Goal: Information Seeking & Learning: Check status

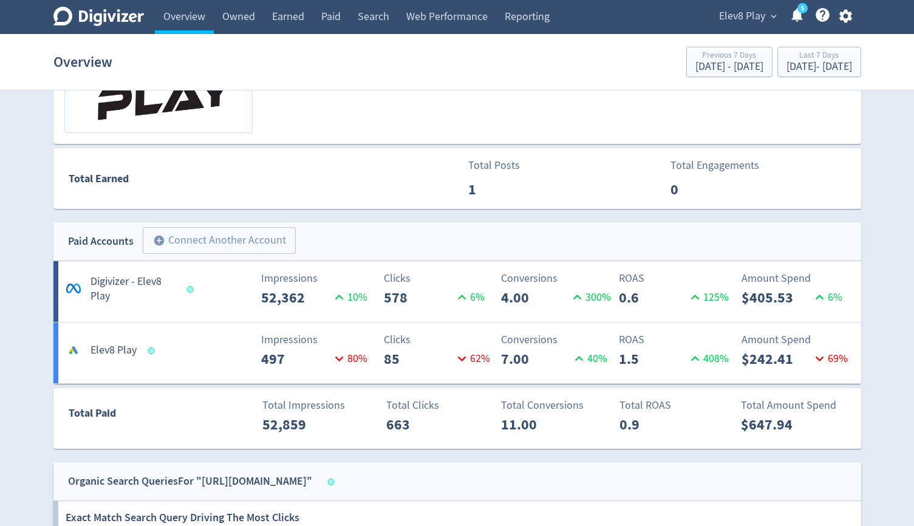
scroll to position [557, 0]
click at [330, 19] on link "Paid" at bounding box center [331, 17] width 36 height 34
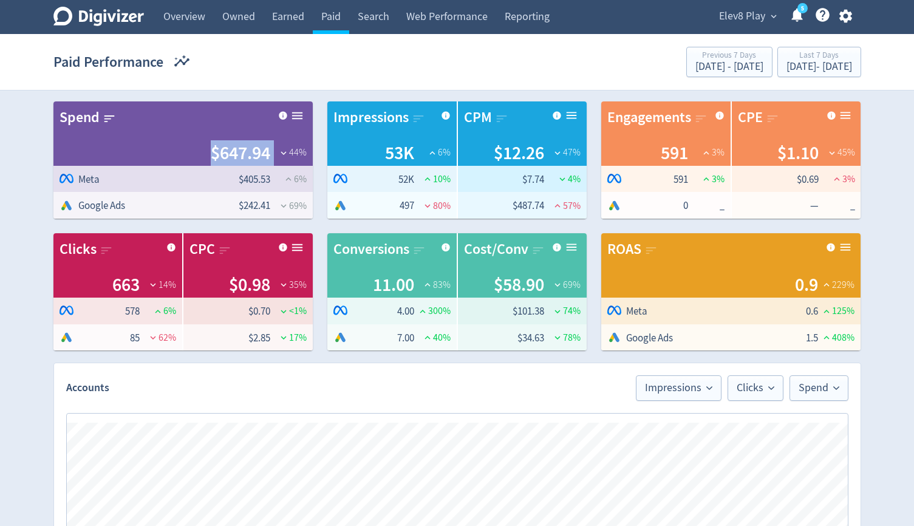
drag, startPoint x: 270, startPoint y: 149, endPoint x: 206, endPoint y: 149, distance: 64.4
click at [206, 149] on div "$647.94 44 %" at bounding box center [183, 153] width 247 height 26
copy div "$647.94"
click at [443, 20] on link "Web Performance" at bounding box center [447, 17] width 98 height 34
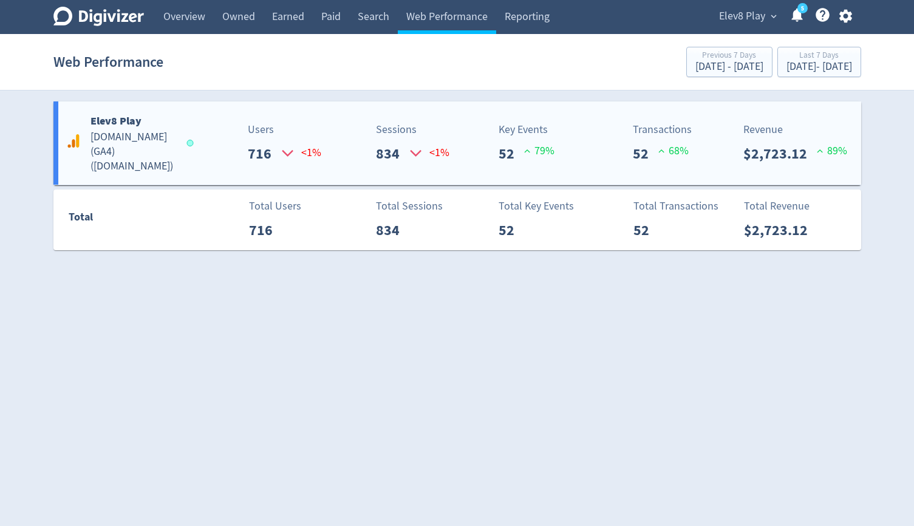
click at [477, 170] on div "Elev8 Play [DOMAIN_NAME] (GA4) ( [DOMAIN_NAME] ) Users 716 <1% Sessions 834 <1%…" at bounding box center [457, 142] width 808 height 83
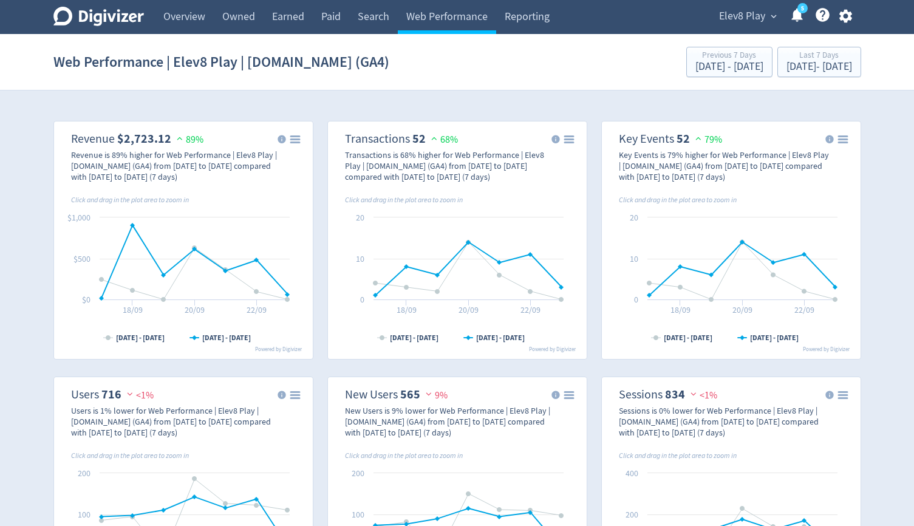
drag, startPoint x: 166, startPoint y: 135, endPoint x: 118, endPoint y: 135, distance: 48.6
click at [118, 135] on strong "$2,723.12" at bounding box center [144, 139] width 54 height 16
drag, startPoint x: 117, startPoint y: 135, endPoint x: 169, endPoint y: 135, distance: 52.2
click at [169, 135] on dl "Revenue $2,723.12 89%" at bounding box center [137, 138] width 132 height 15
click at [114, 17] on icon at bounding box center [98, 16] width 90 height 19
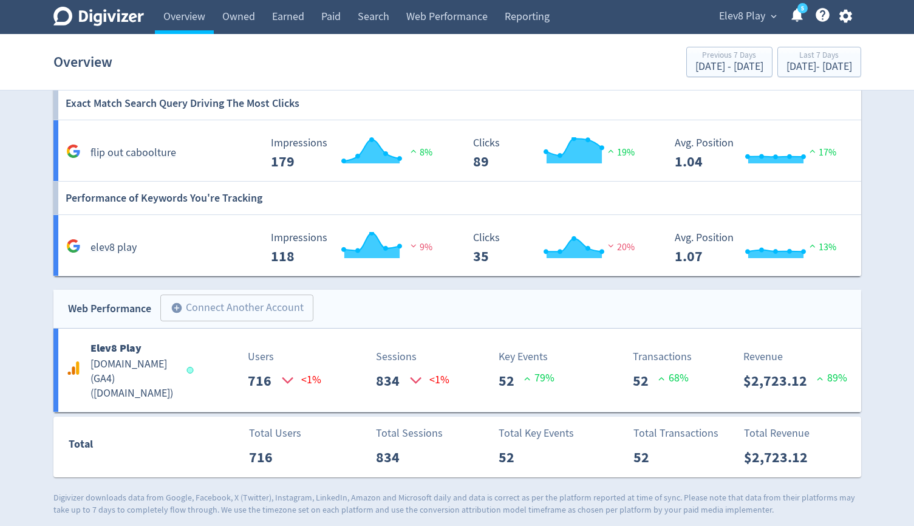
scroll to position [975, 0]
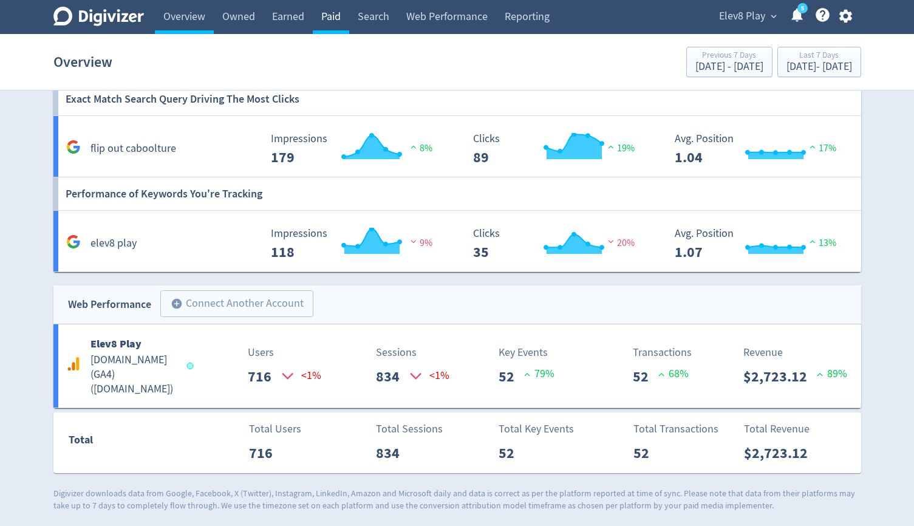
click at [339, 25] on link "Paid" at bounding box center [331, 17] width 36 height 34
